Goal: Check status: Check status

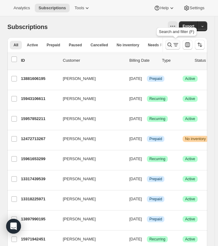
click at [172, 45] on icon "Search and filter results" at bounding box center [170, 45] width 6 height 6
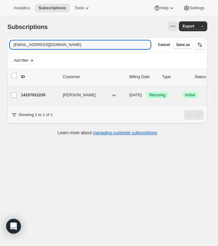
type input "[EMAIL_ADDRESS][DOMAIN_NAME]"
click at [37, 98] on div "14157021235 [PERSON_NAME] [DATE] Success Recurring Success Active 1 item $25.80" at bounding box center [153, 95] width 264 height 10
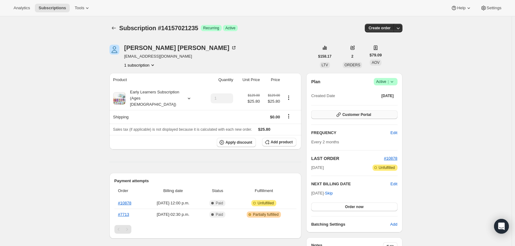
click at [221, 114] on button "Customer Portal" at bounding box center [354, 114] width 86 height 9
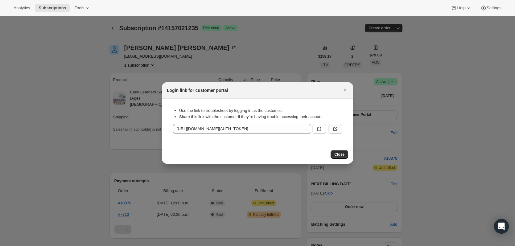
click at [221, 130] on icon ":rcc:" at bounding box center [335, 129] width 6 height 6
